Goal: Task Accomplishment & Management: Use online tool/utility

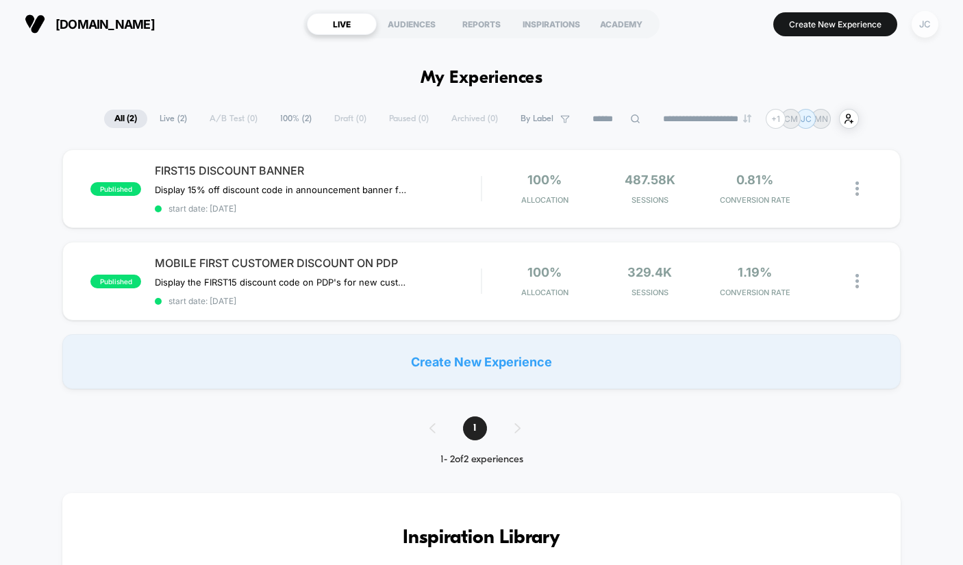
click at [925, 33] on div "JC" at bounding box center [925, 24] width 27 height 27
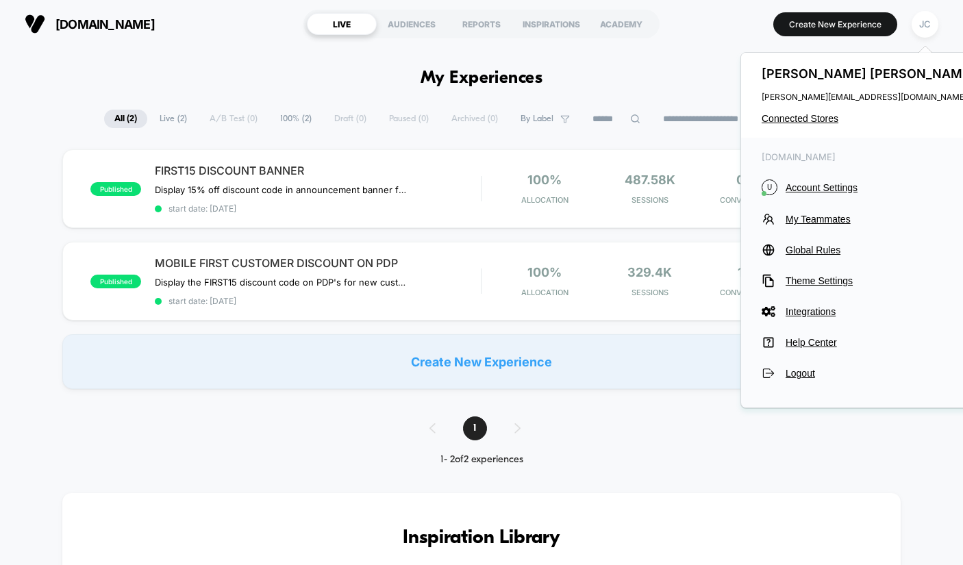
click at [819, 108] on div "Julie Chalker julie@beachhousegrp.com Connected Stores" at bounding box center [870, 95] width 258 height 85
click at [818, 110] on div "Julie Chalker julie@beachhousegrp.com Connected Stores" at bounding box center [870, 95] width 258 height 85
click at [812, 120] on span "Connected Stores" at bounding box center [870, 118] width 217 height 11
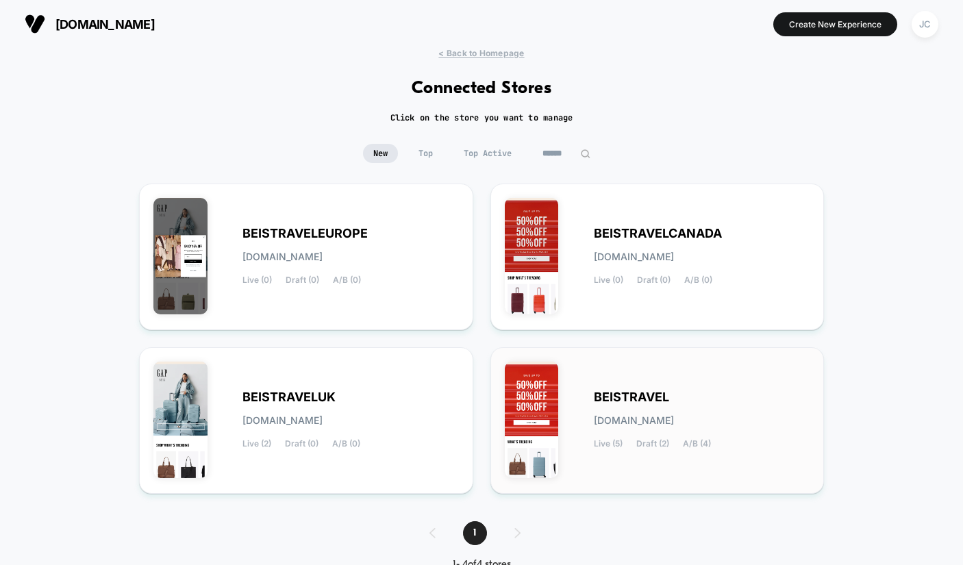
click at [662, 380] on div "BEISTRAVEL beistravel.myshopify.com Live (5) Draft (2) A/B (4)" at bounding box center [658, 421] width 306 height 118
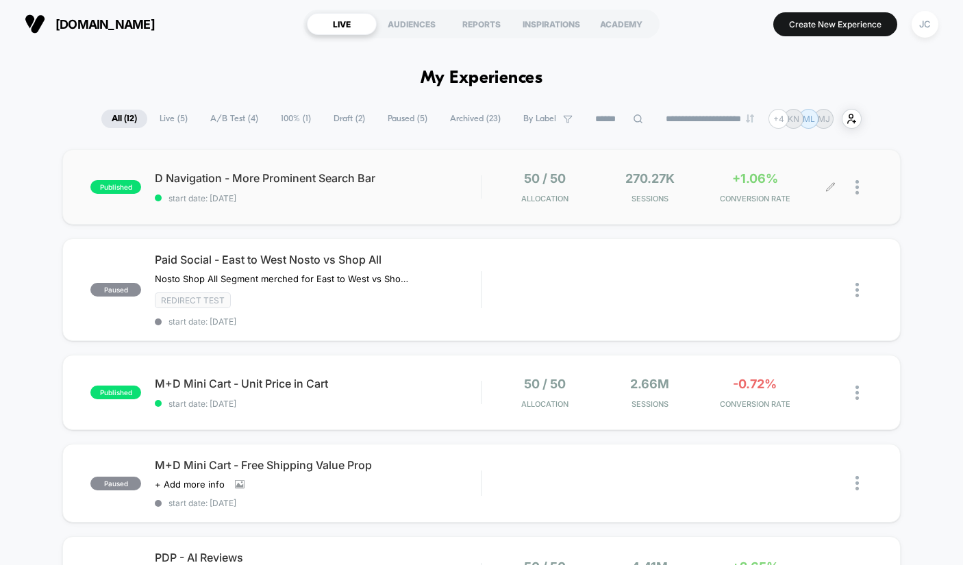
click at [826, 190] on icon at bounding box center [831, 187] width 10 height 10
click at [432, 202] on span "start date: [DATE]" at bounding box center [318, 198] width 326 height 10
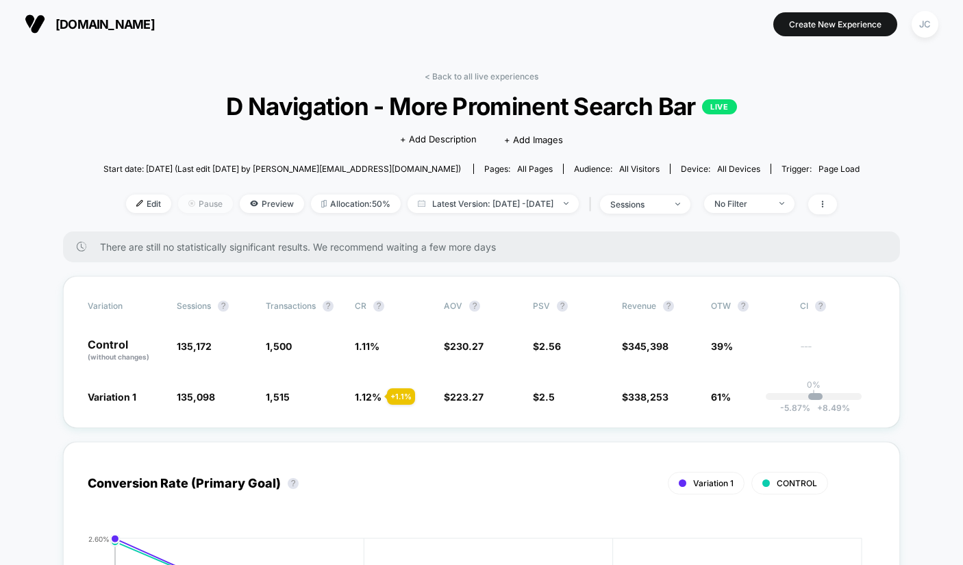
click at [186, 200] on span "Pause" at bounding box center [205, 204] width 55 height 19
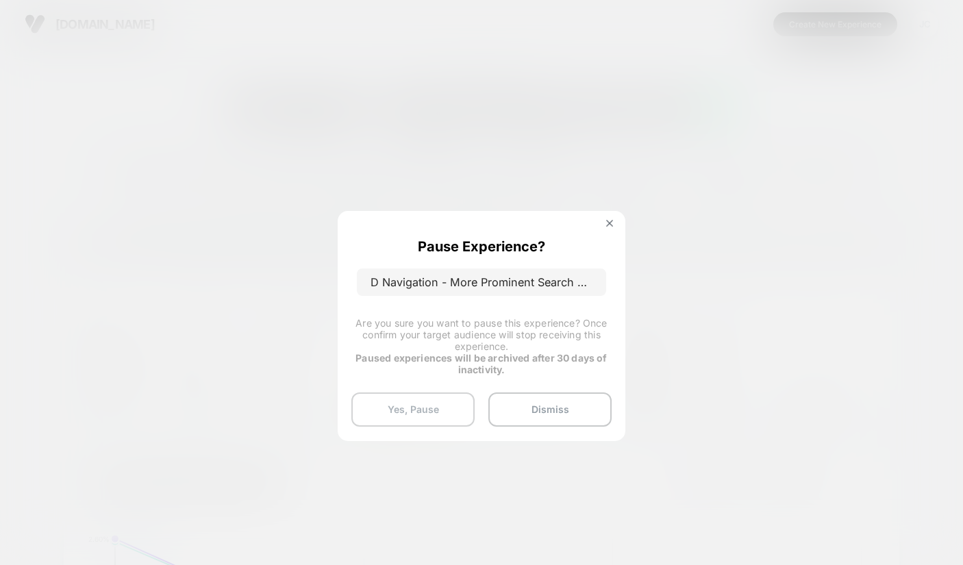
click at [448, 407] on button "Yes, Pause" at bounding box center [413, 410] width 123 height 34
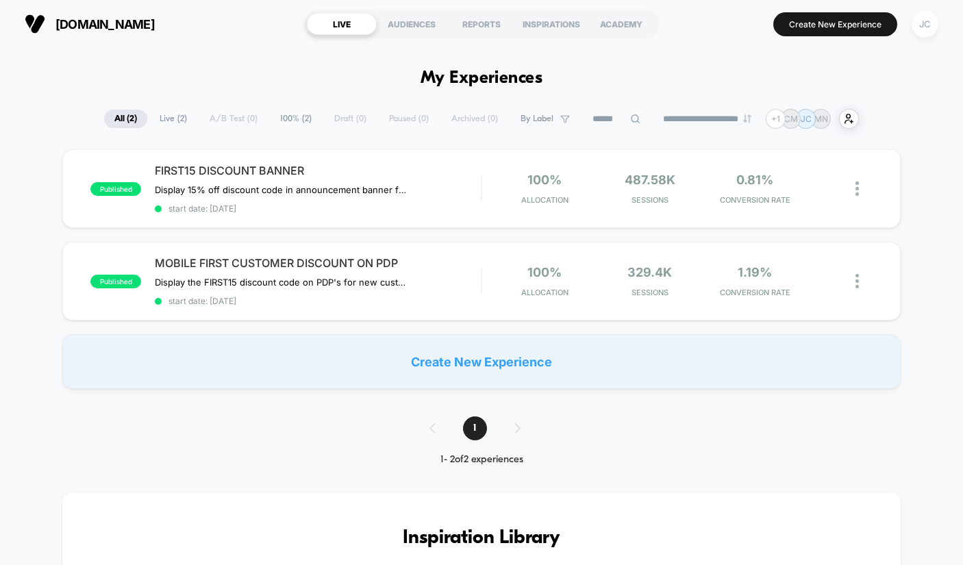
click at [926, 31] on div "JC" at bounding box center [925, 24] width 27 height 27
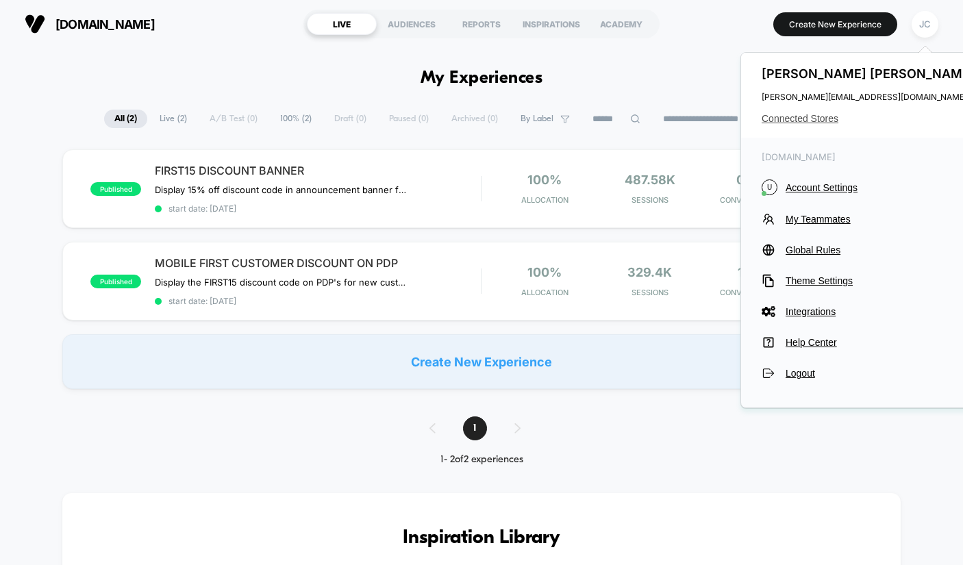
click at [795, 120] on span "Connected Stores" at bounding box center [870, 118] width 217 height 11
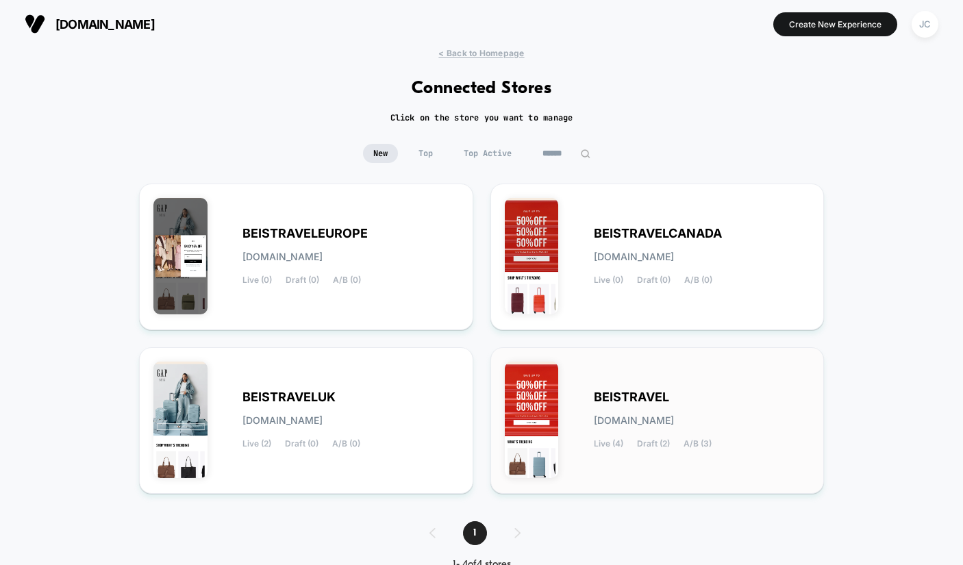
click at [633, 375] on div "BEISTRAVEL [DOMAIN_NAME] Live (4) Draft (2) A/B (3)" at bounding box center [658, 421] width 306 height 118
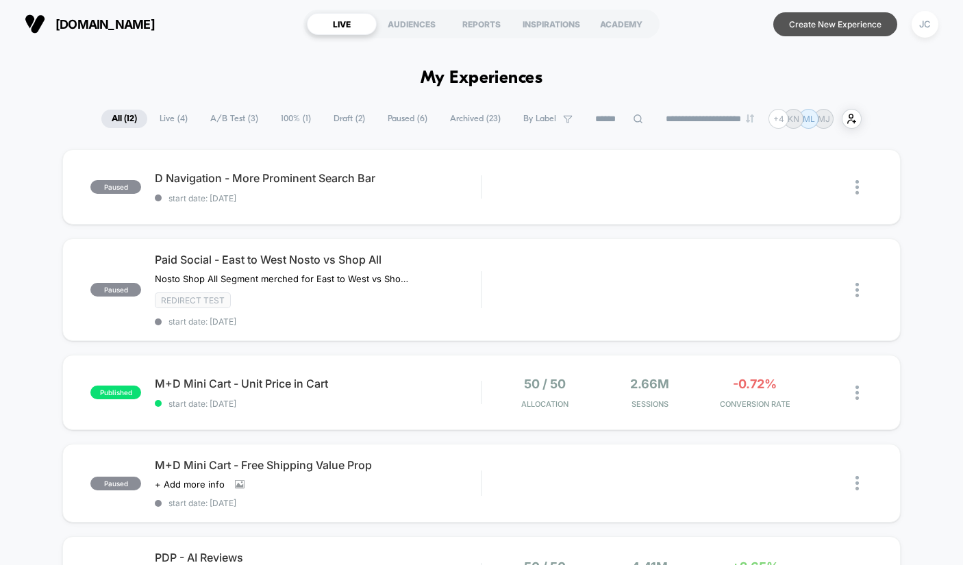
click at [822, 25] on button "Create New Experience" at bounding box center [836, 24] width 124 height 24
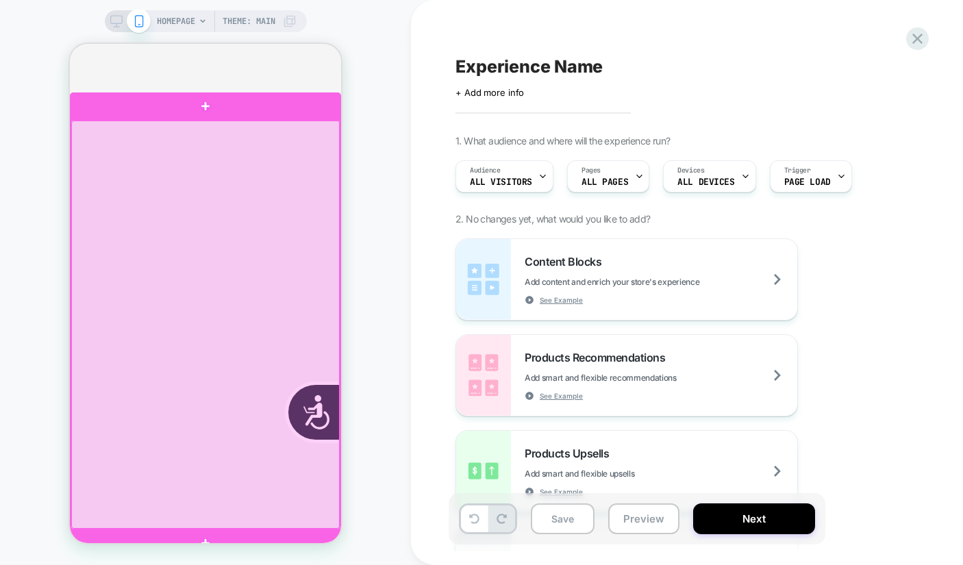
click at [293, 328] on div at bounding box center [205, 325] width 269 height 408
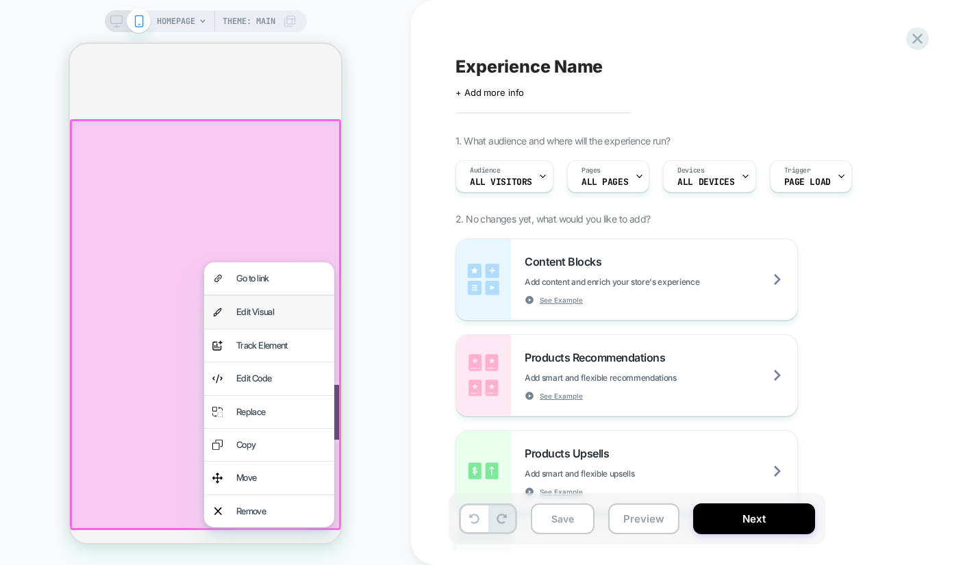
click at [262, 317] on div "Edit Visual" at bounding box center [281, 312] width 90 height 16
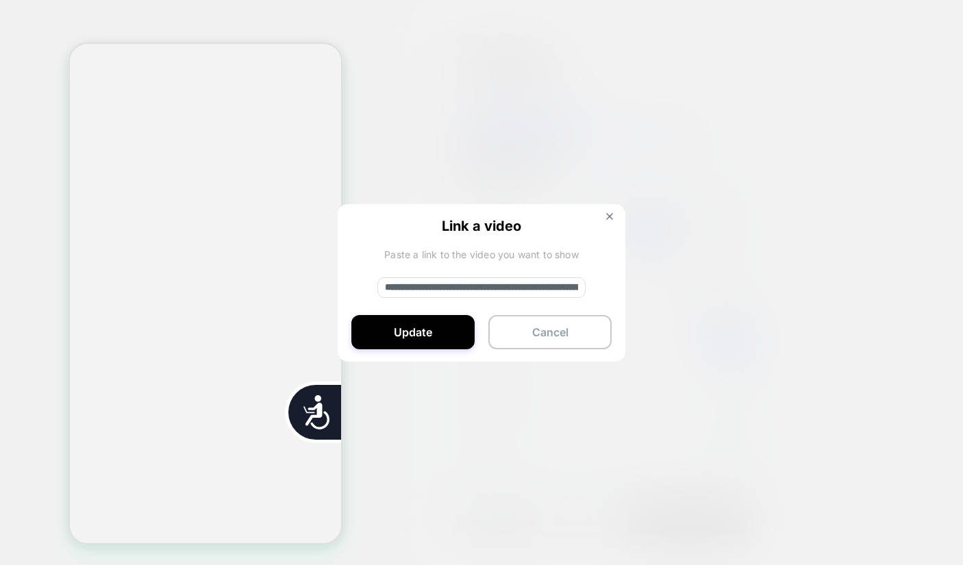
scroll to position [0, 277]
click at [554, 322] on button "Cancel" at bounding box center [550, 332] width 123 height 34
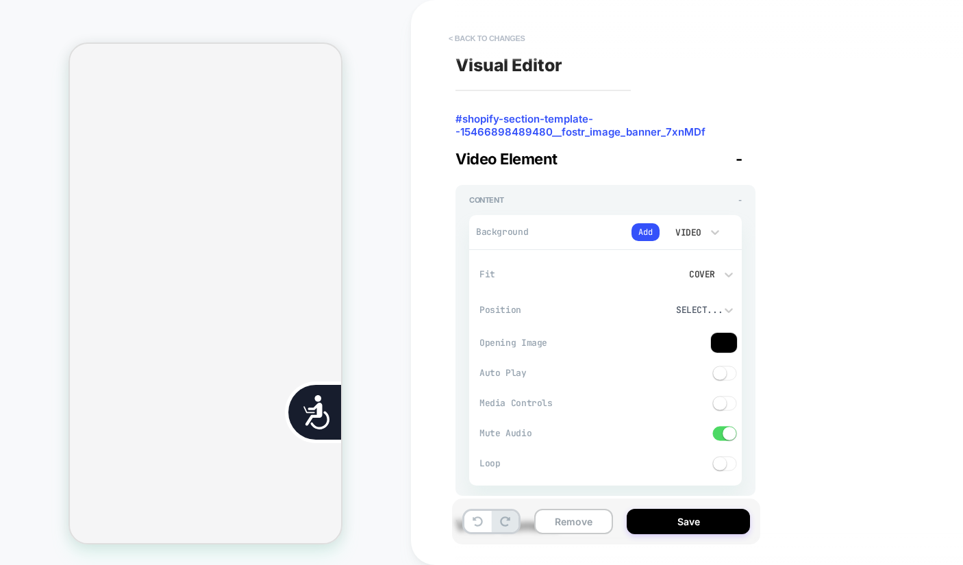
click at [479, 35] on button "< Back to changes" at bounding box center [487, 38] width 90 height 22
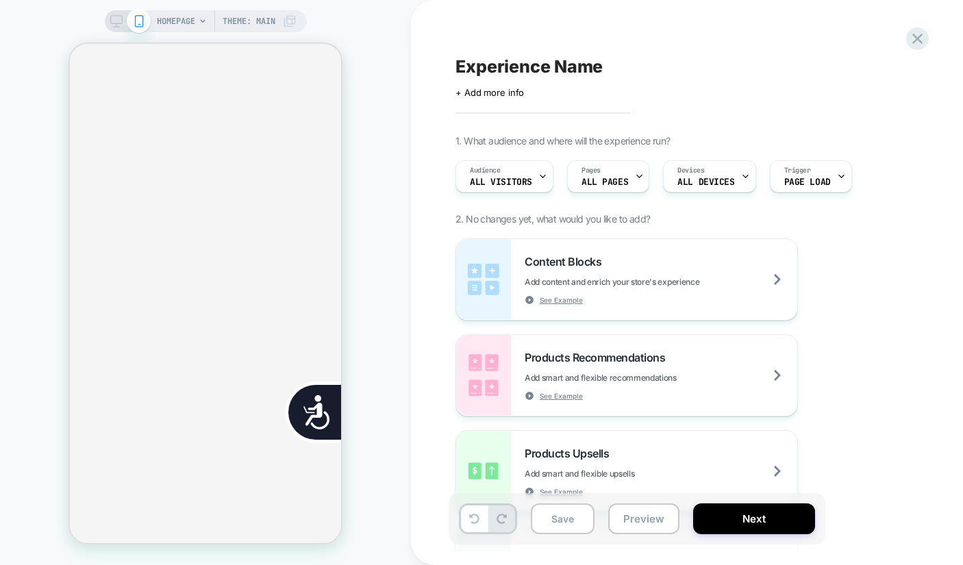
scroll to position [0, 554]
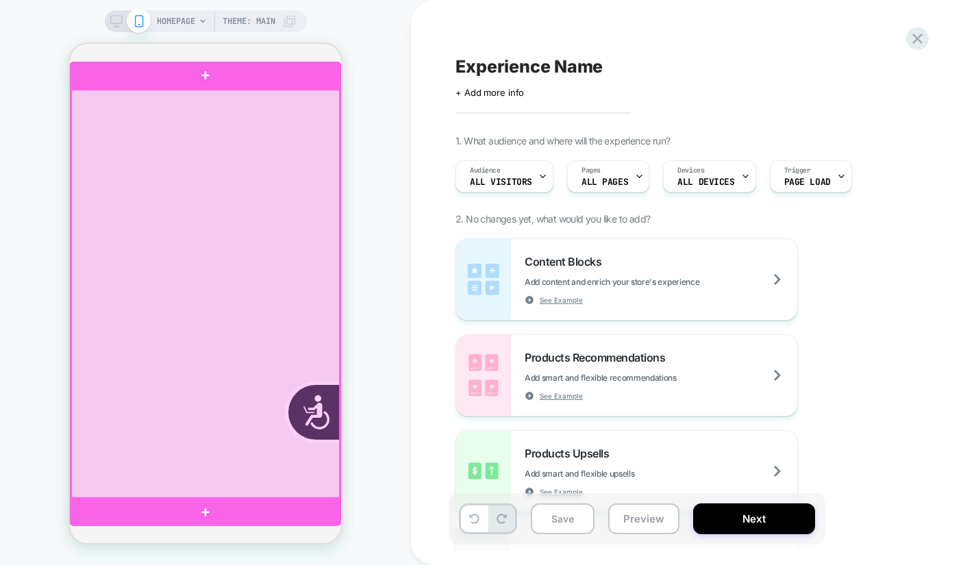
click at [128, 437] on div at bounding box center [205, 294] width 269 height 408
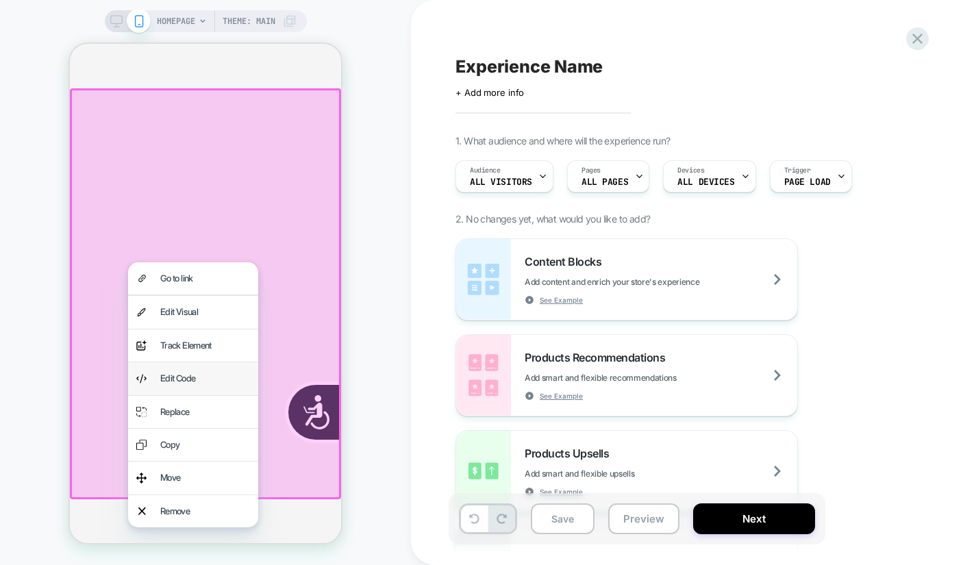
scroll to position [0, 0]
click at [200, 309] on div "Edit Visual" at bounding box center [205, 312] width 90 height 16
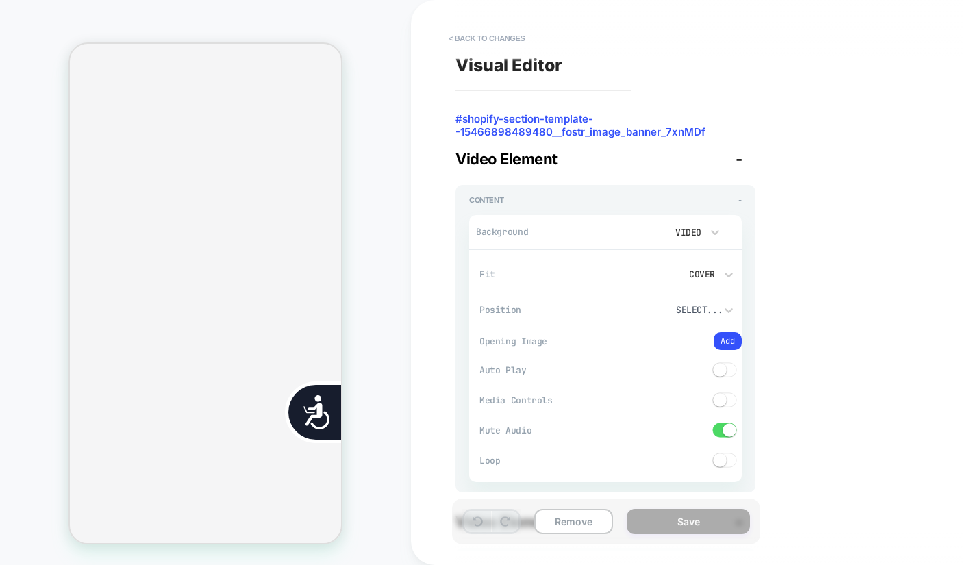
scroll to position [0, 277]
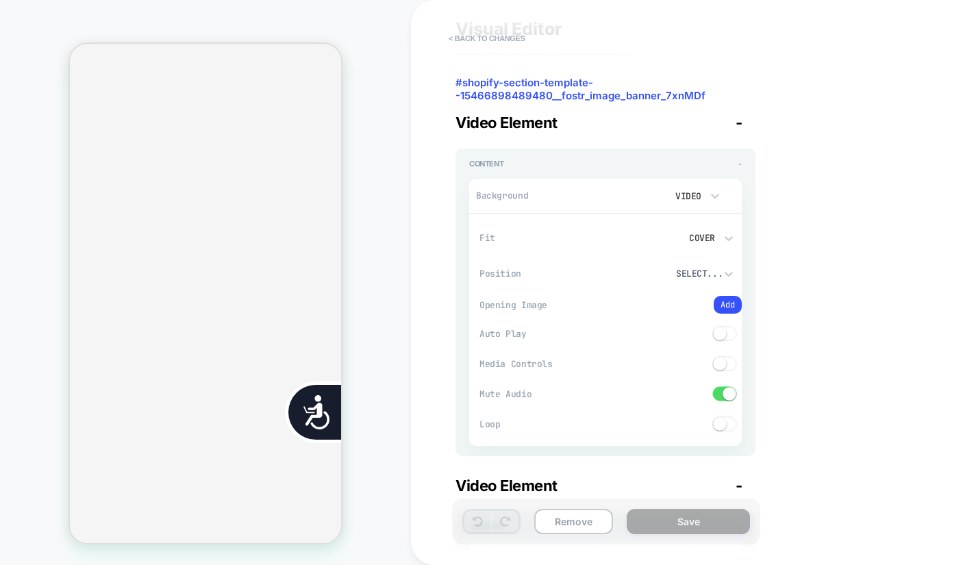
type textarea "*"
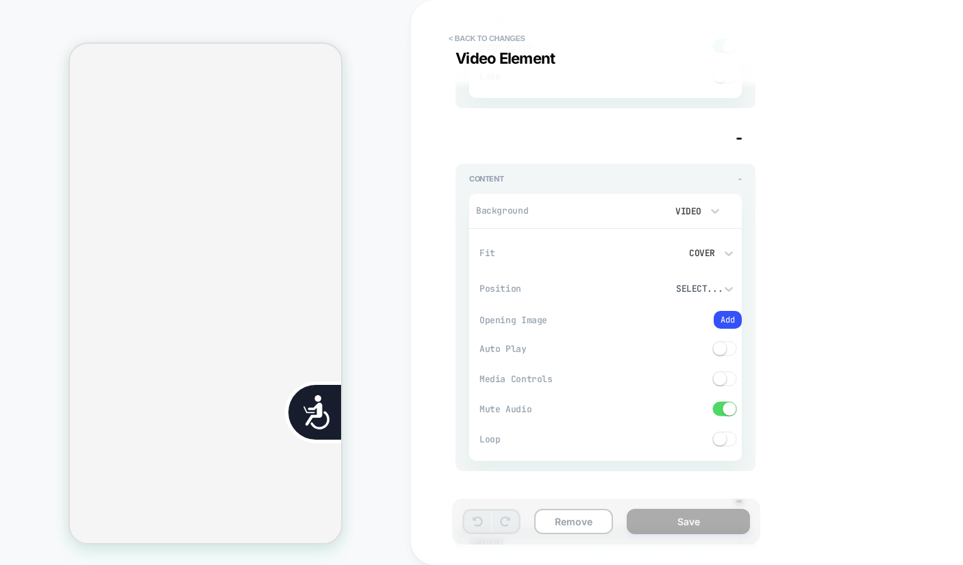
scroll to position [1117, 0]
